Goal: Task Accomplishment & Management: Manage account settings

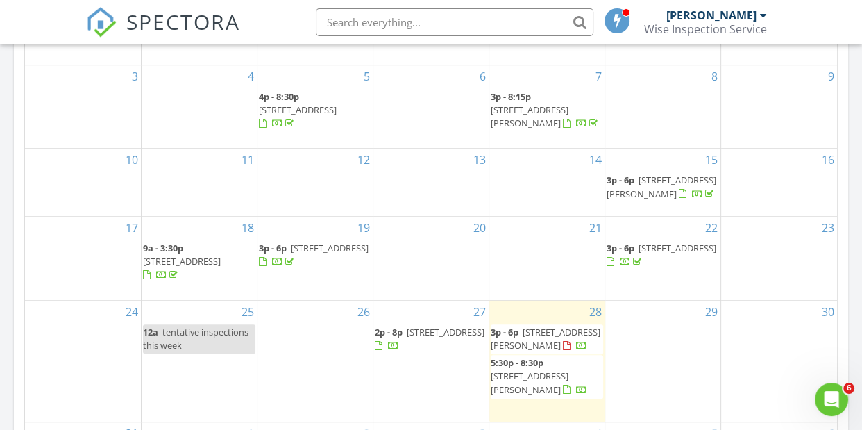
scroll to position [838, 0]
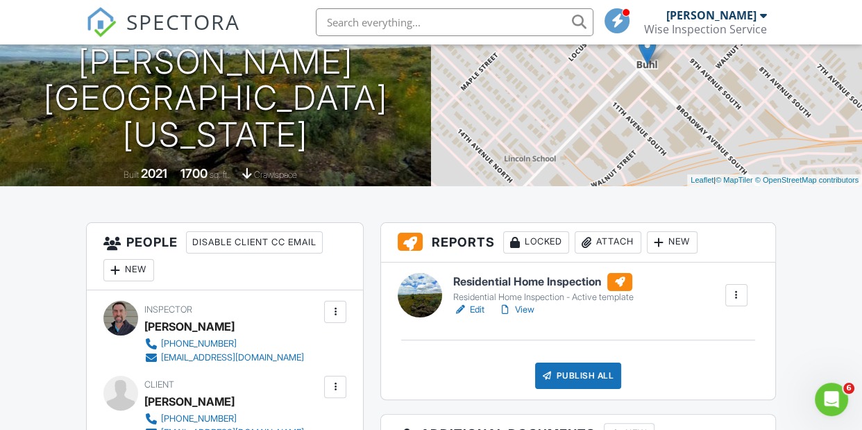
scroll to position [366, 0]
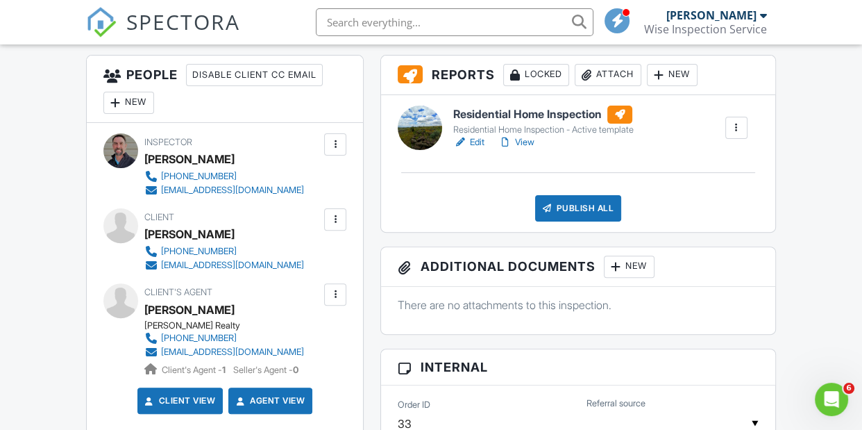
click at [333, 218] on div at bounding box center [335, 219] width 14 height 14
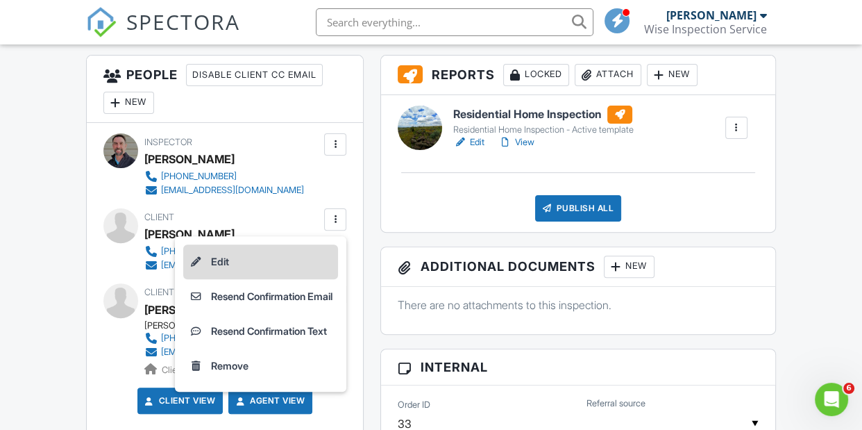
click at [212, 264] on li "Edit" at bounding box center [260, 261] width 155 height 35
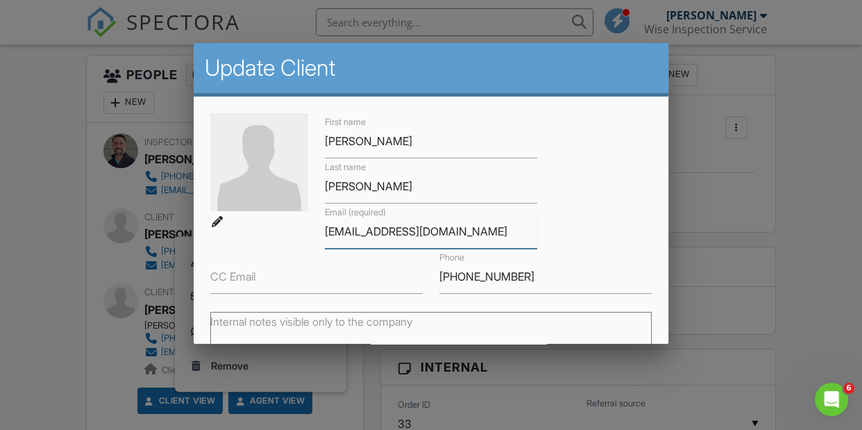
drag, startPoint x: 354, startPoint y: 230, endPoint x: 373, endPoint y: 218, distance: 22.1
click at [355, 230] on input "[EMAIL_ADDRESS][DOMAIN_NAME]" at bounding box center [431, 231] width 212 height 34
type input "[EMAIL_ADDRESS][DOMAIN_NAME]"
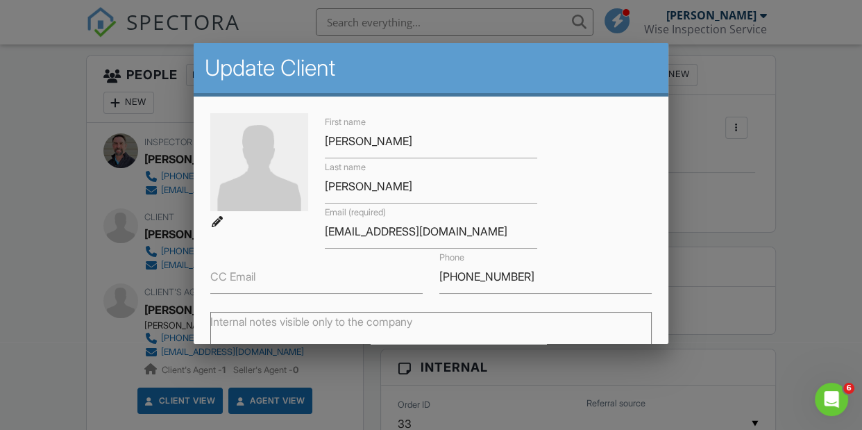
click at [583, 240] on div "First name Jeannetta Last name Wadsworth Email (required) liljemsjmw@gmail.com …" at bounding box center [430, 203] width 457 height 180
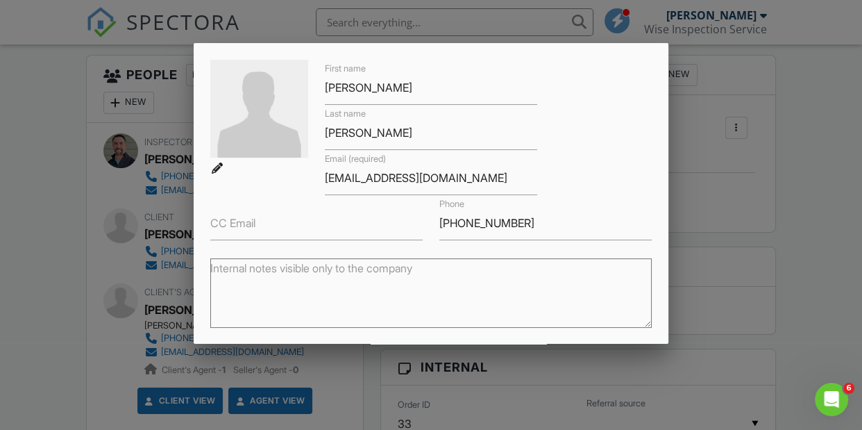
scroll to position [198, 0]
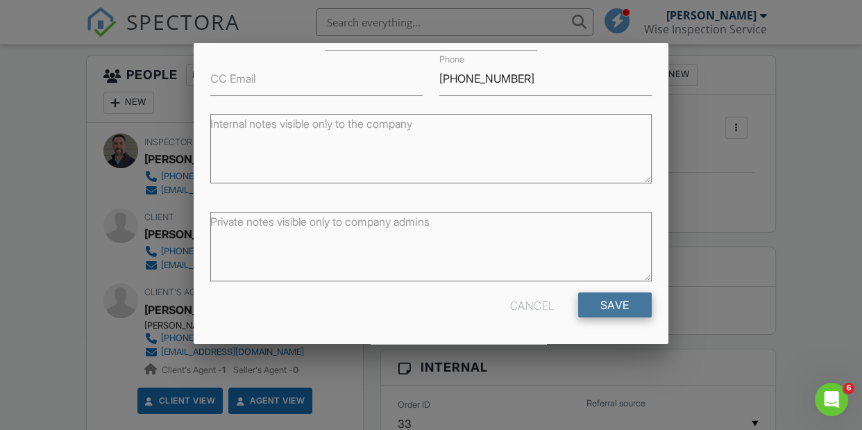
click at [619, 301] on input "Save" at bounding box center [615, 304] width 74 height 25
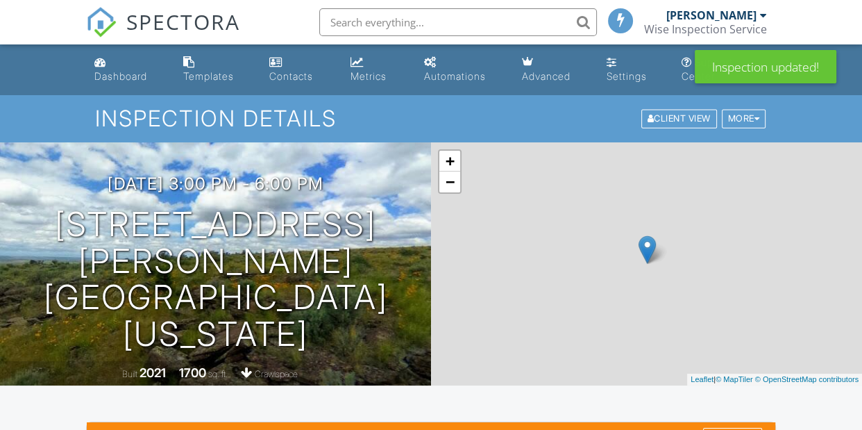
scroll to position [146, 0]
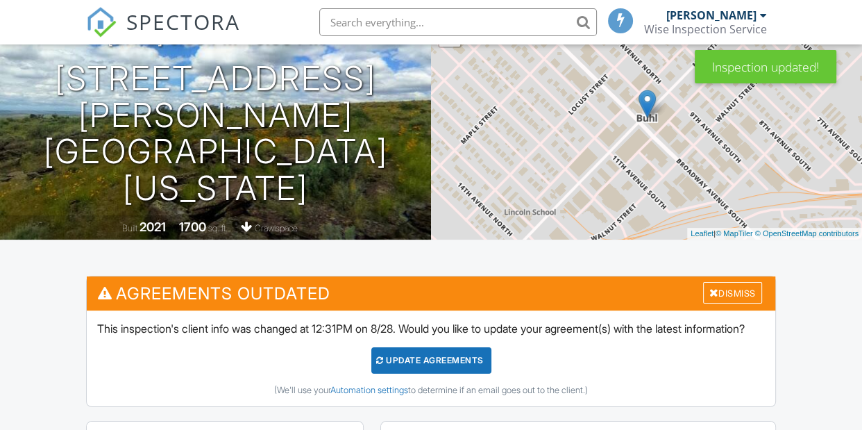
click at [457, 373] on div "Update Agreements" at bounding box center [431, 360] width 120 height 26
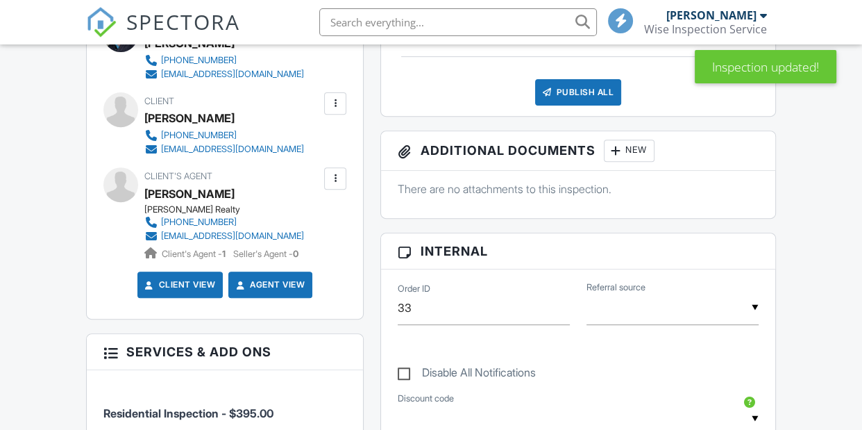
click at [337, 101] on div at bounding box center [335, 103] width 14 height 14
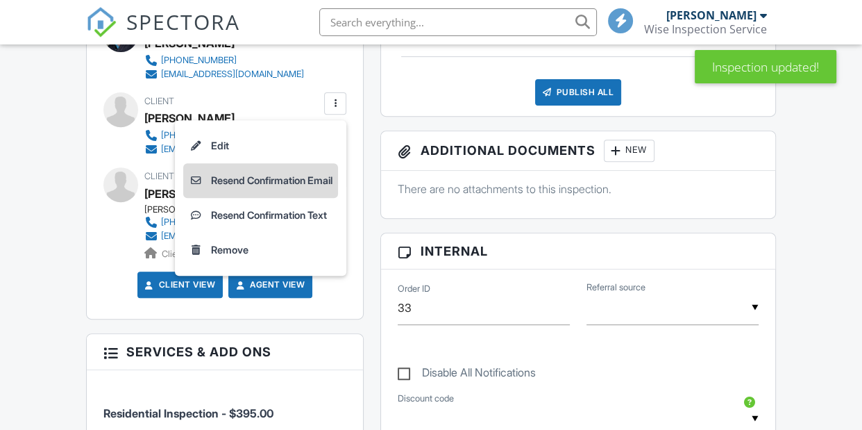
click at [278, 183] on li "Resend Confirmation Email" at bounding box center [260, 180] width 155 height 35
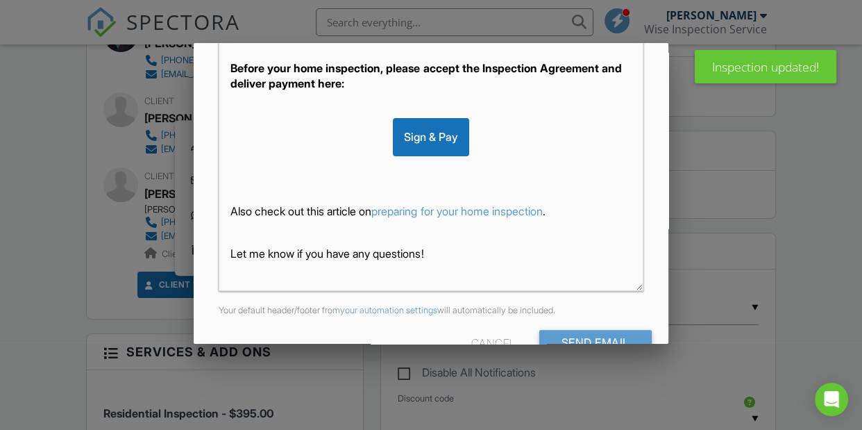
scroll to position [50, 0]
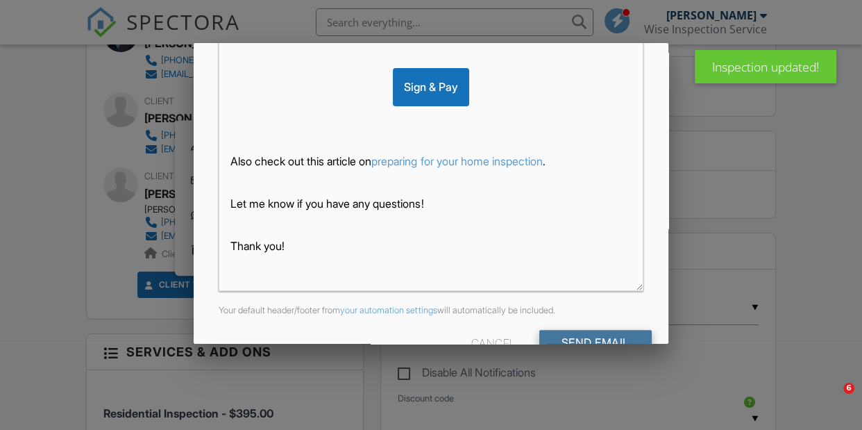
click at [598, 339] on input "Send Email" at bounding box center [595, 342] width 112 height 25
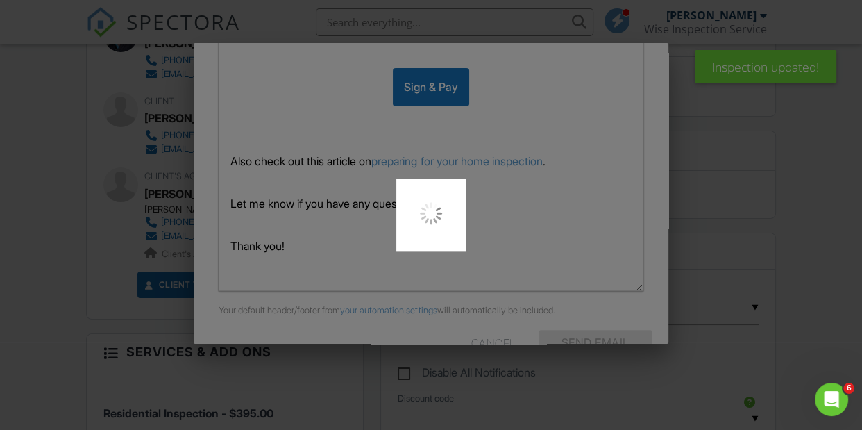
scroll to position [0, 0]
